Goal: Check status: Check status

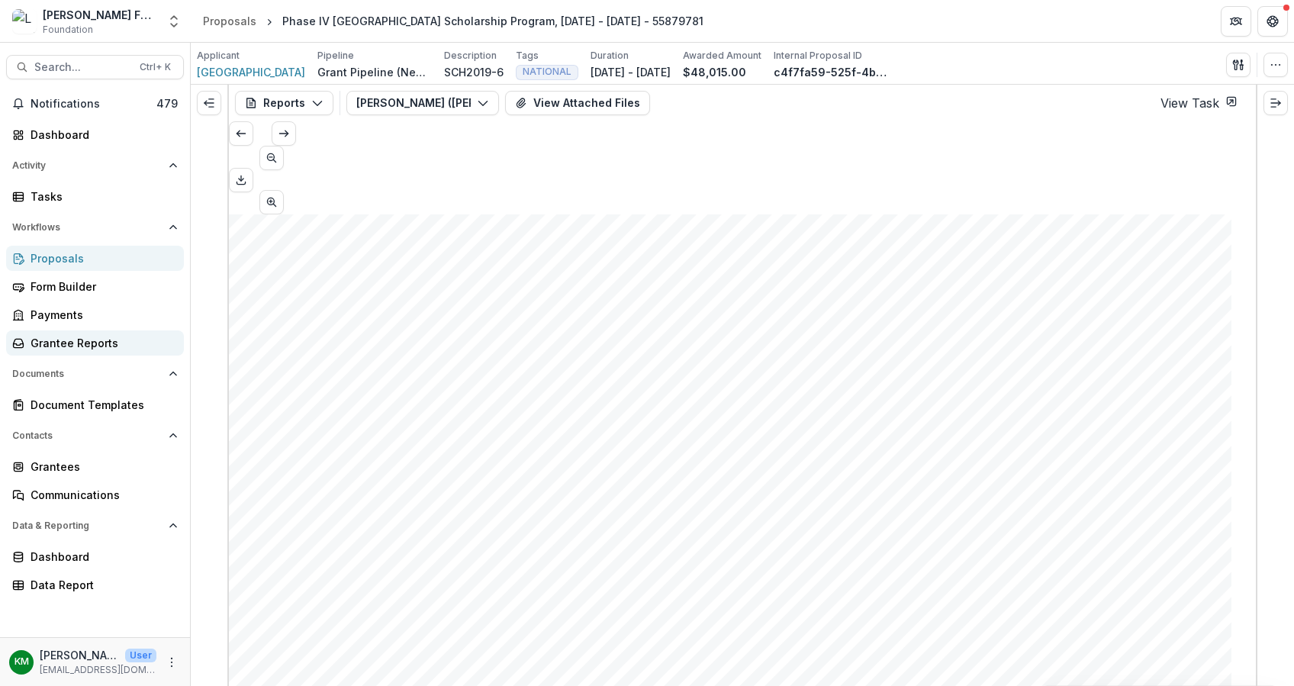
click at [56, 340] on div "Grantee Reports" at bounding box center [101, 343] width 141 height 16
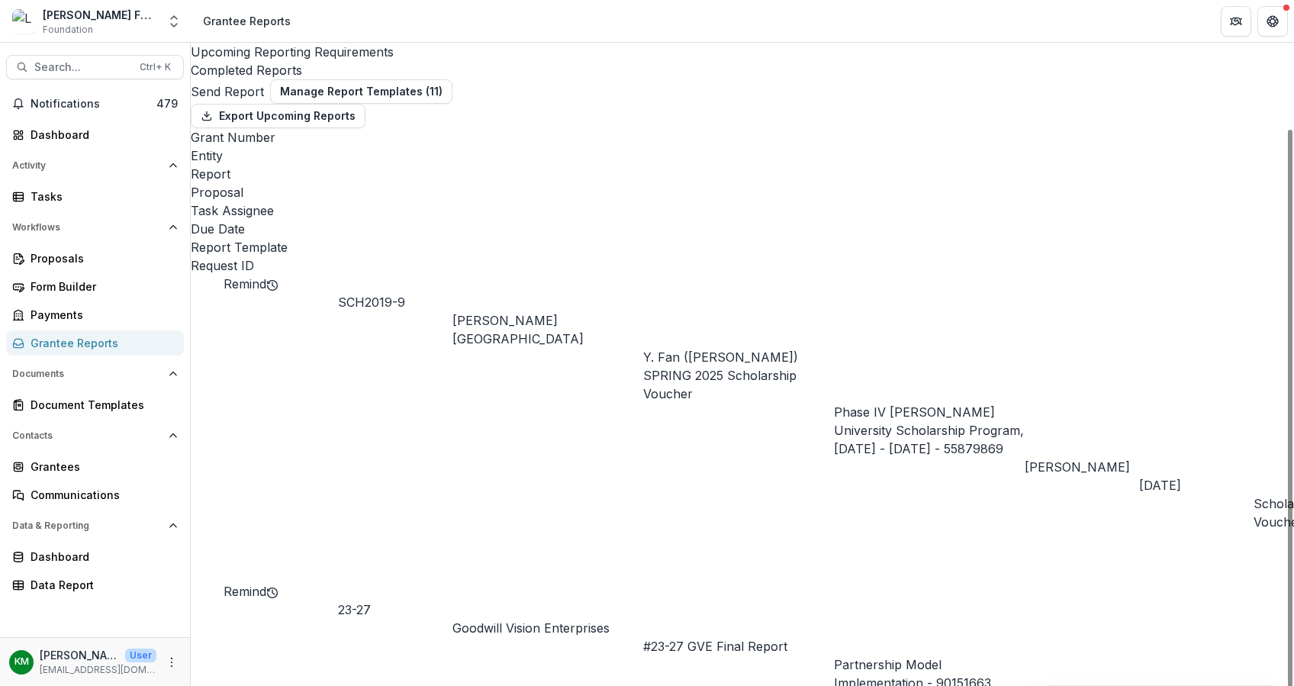
click at [434, 61] on div "Completed Reports" at bounding box center [742, 70] width 1103 height 18
